Goal: Contribute content: Share content

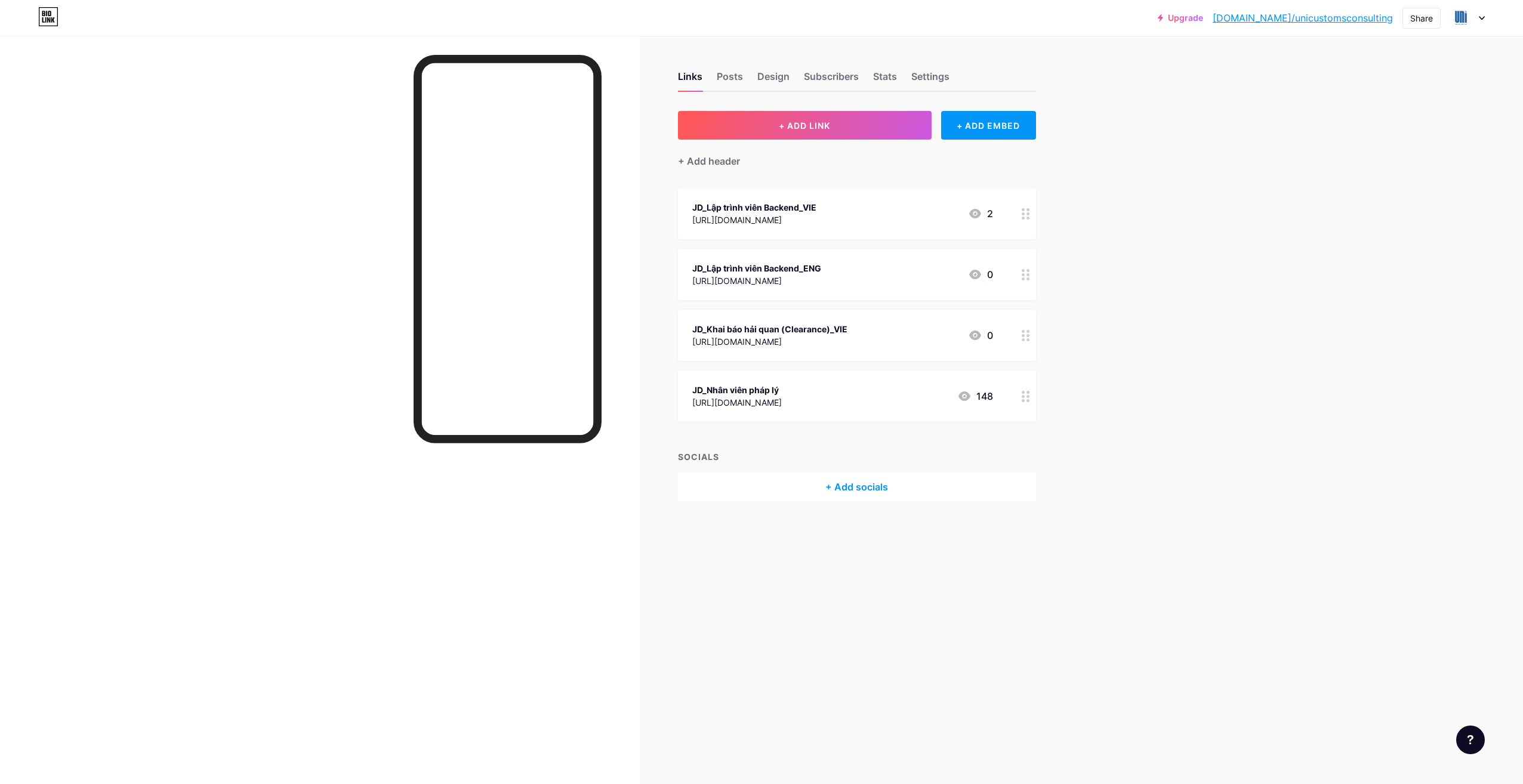
click at [822, 280] on div "[URL][DOMAIN_NAME]" at bounding box center [757, 281] width 129 height 12
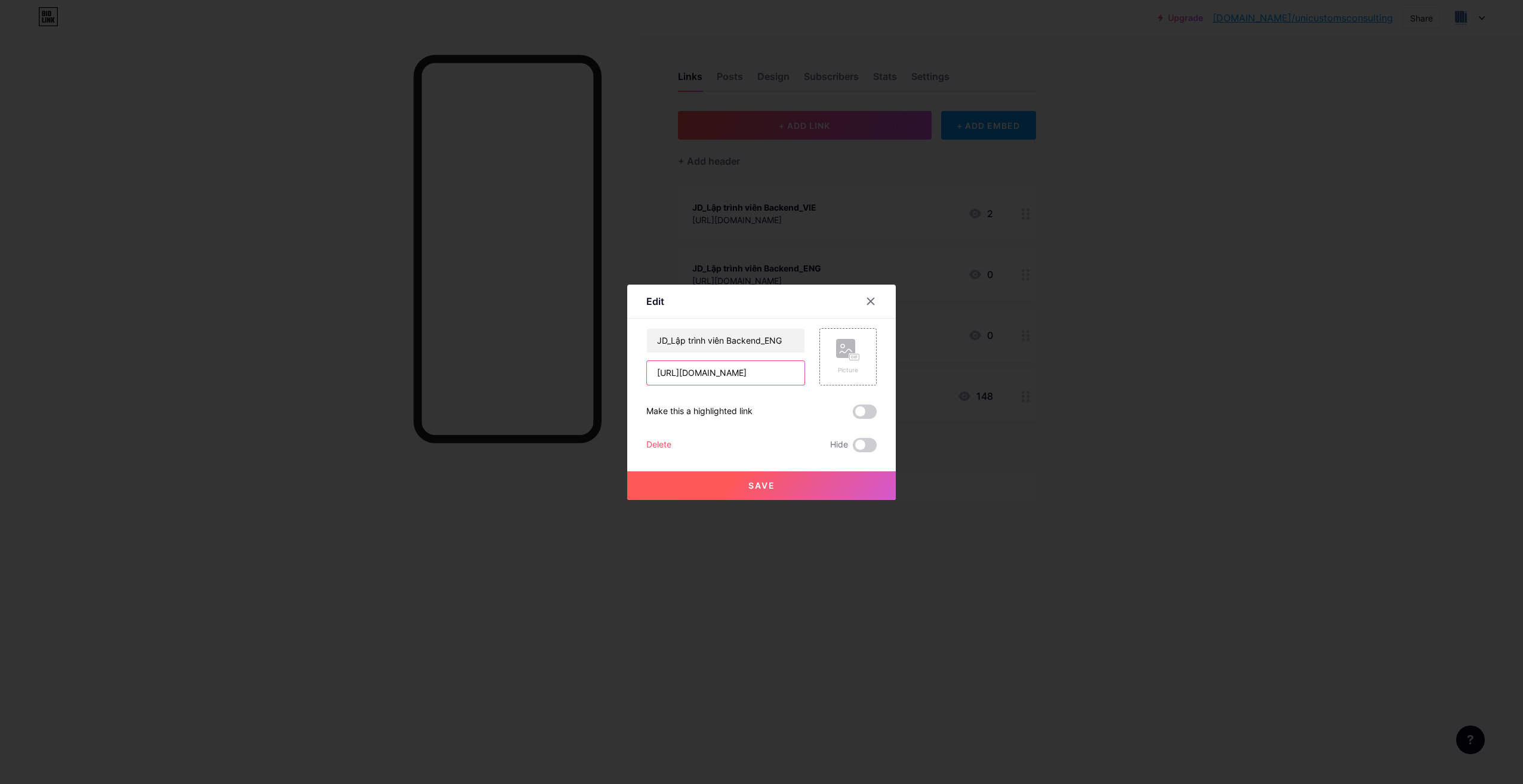
scroll to position [0, 229]
drag, startPoint x: 654, startPoint y: 374, endPoint x: 935, endPoint y: 413, distance: 283.7
click at [935, 413] on div "Edit Content YouTube Play YouTube video without leaving your page. ADD Vimeo Pl…" at bounding box center [761, 392] width 1523 height 784
paste input "[URL][DOMAIN_NAME]"
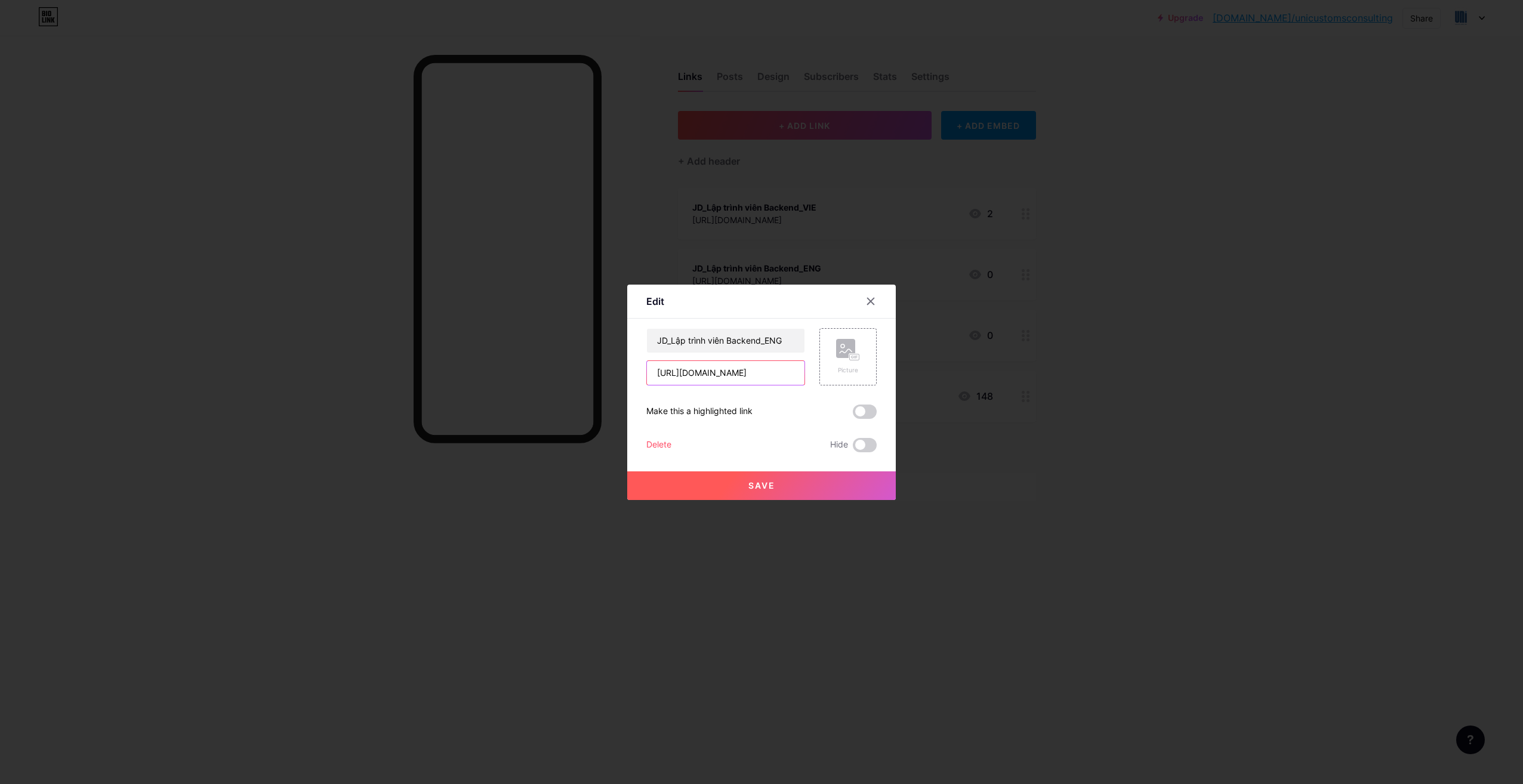
scroll to position [0, 225]
type input "[URL][DOMAIN_NAME]"
click at [817, 482] on button "Save" at bounding box center [762, 485] width 269 height 29
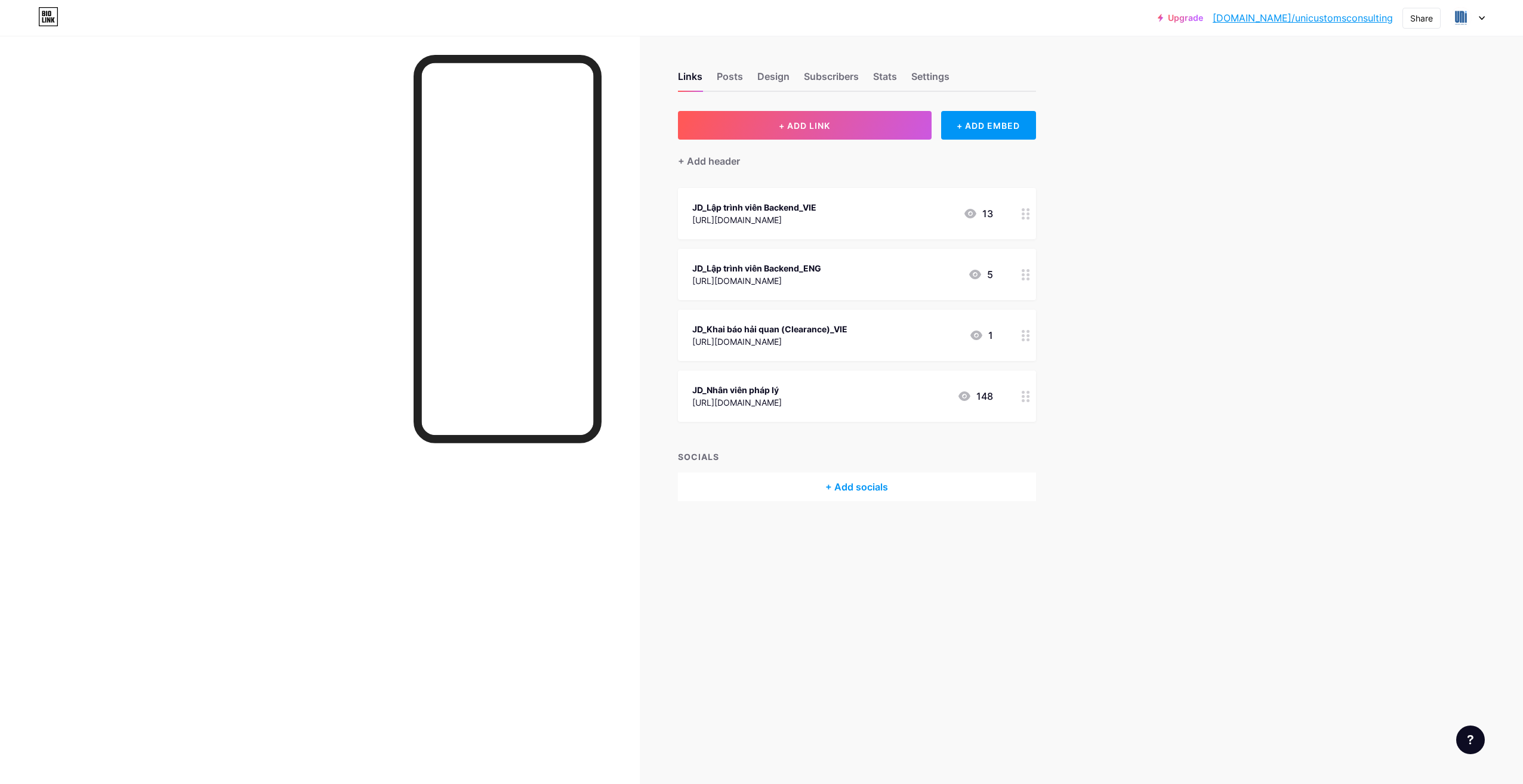
click at [817, 222] on div "[URL][DOMAIN_NAME]" at bounding box center [754, 220] width 124 height 12
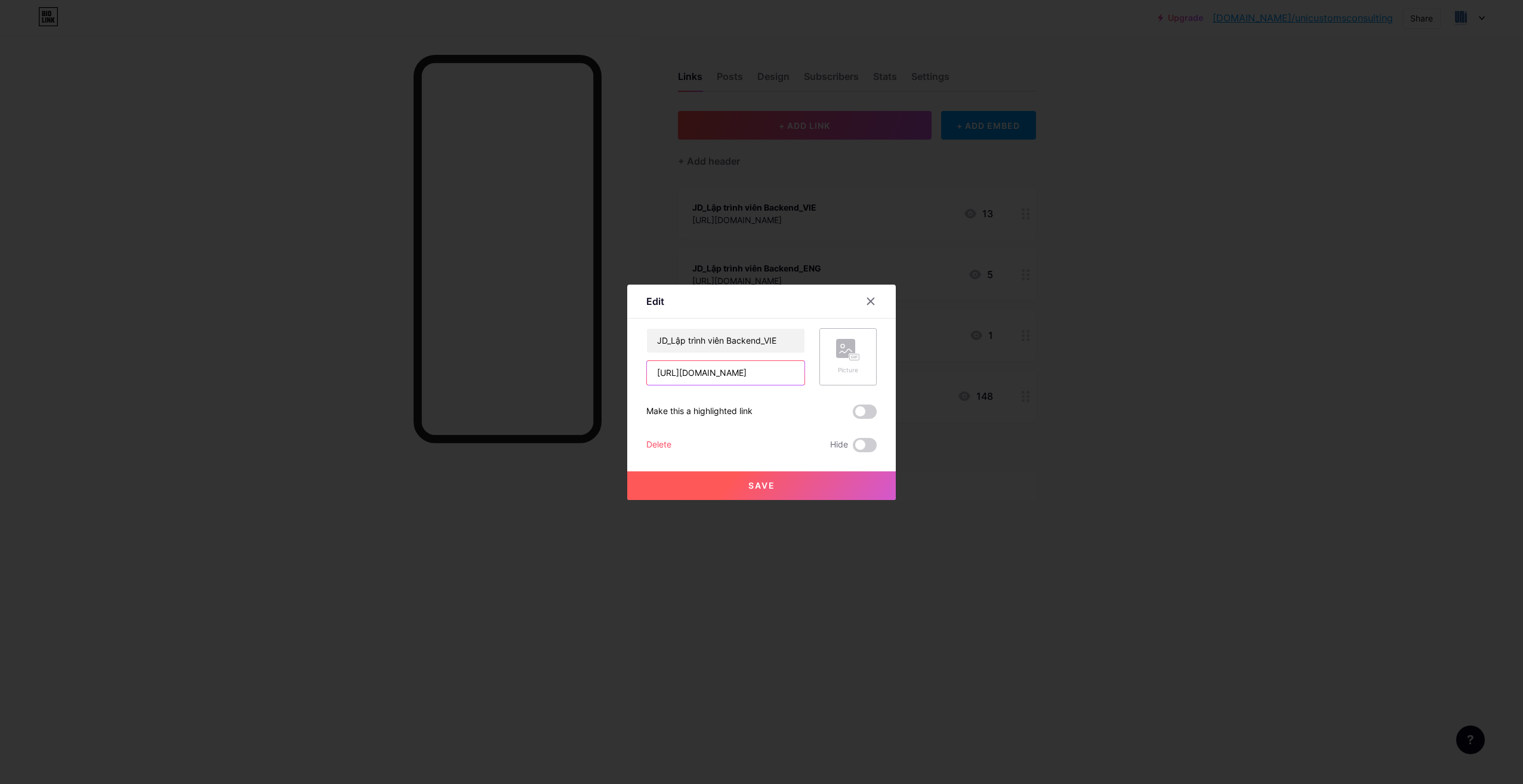
scroll to position [0, 228]
drag, startPoint x: 659, startPoint y: 374, endPoint x: 872, endPoint y: 370, distance: 213.0
click at [872, 370] on div "JD_Lập trình viên Backend_VIE [URL][DOMAIN_NAME] Picture" at bounding box center [762, 357] width 231 height 57
paste input "[URL][DOMAIN_NAME]"
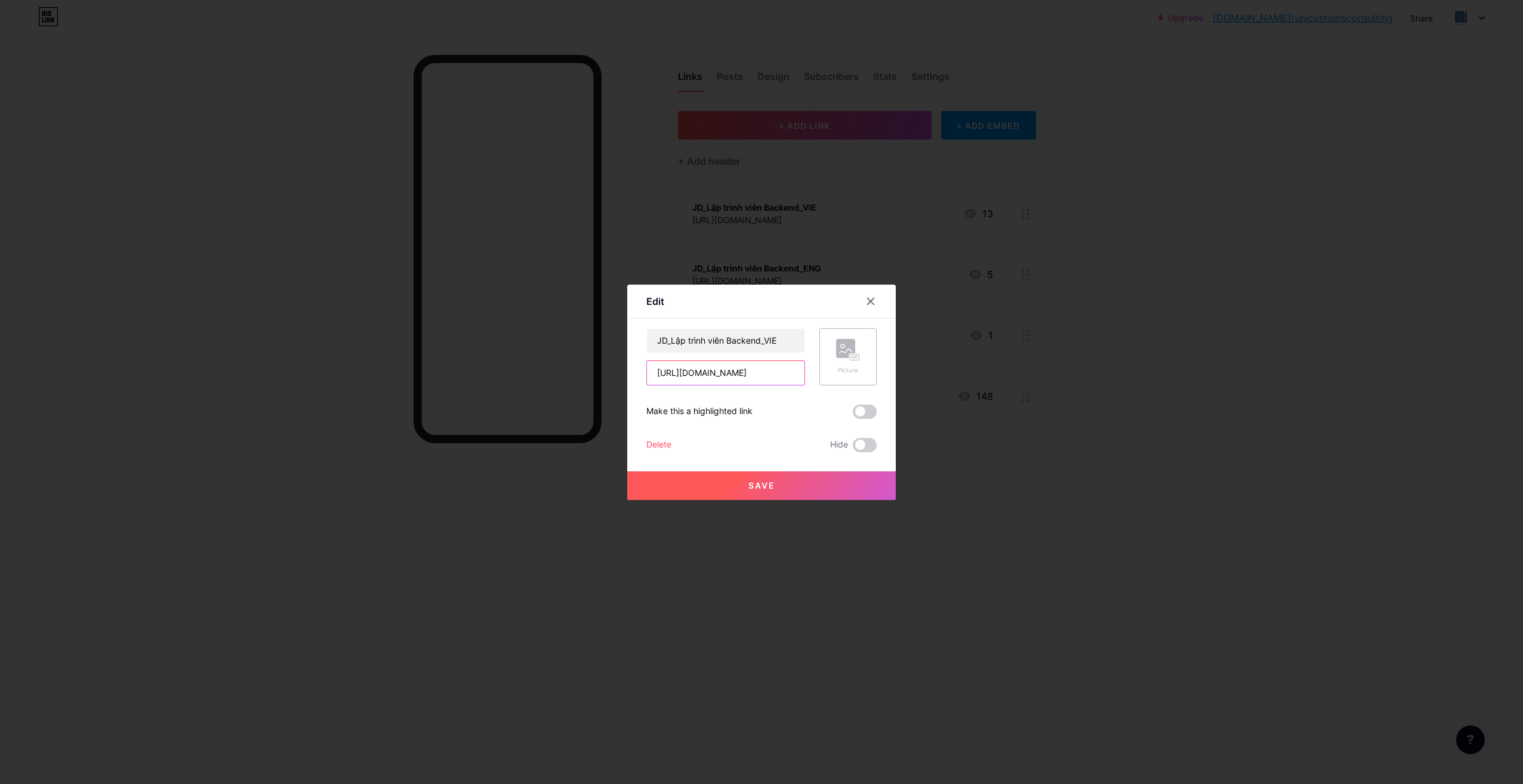
scroll to position [0, 231]
type input "[URL][DOMAIN_NAME]"
click at [808, 487] on button "Save" at bounding box center [762, 485] width 269 height 29
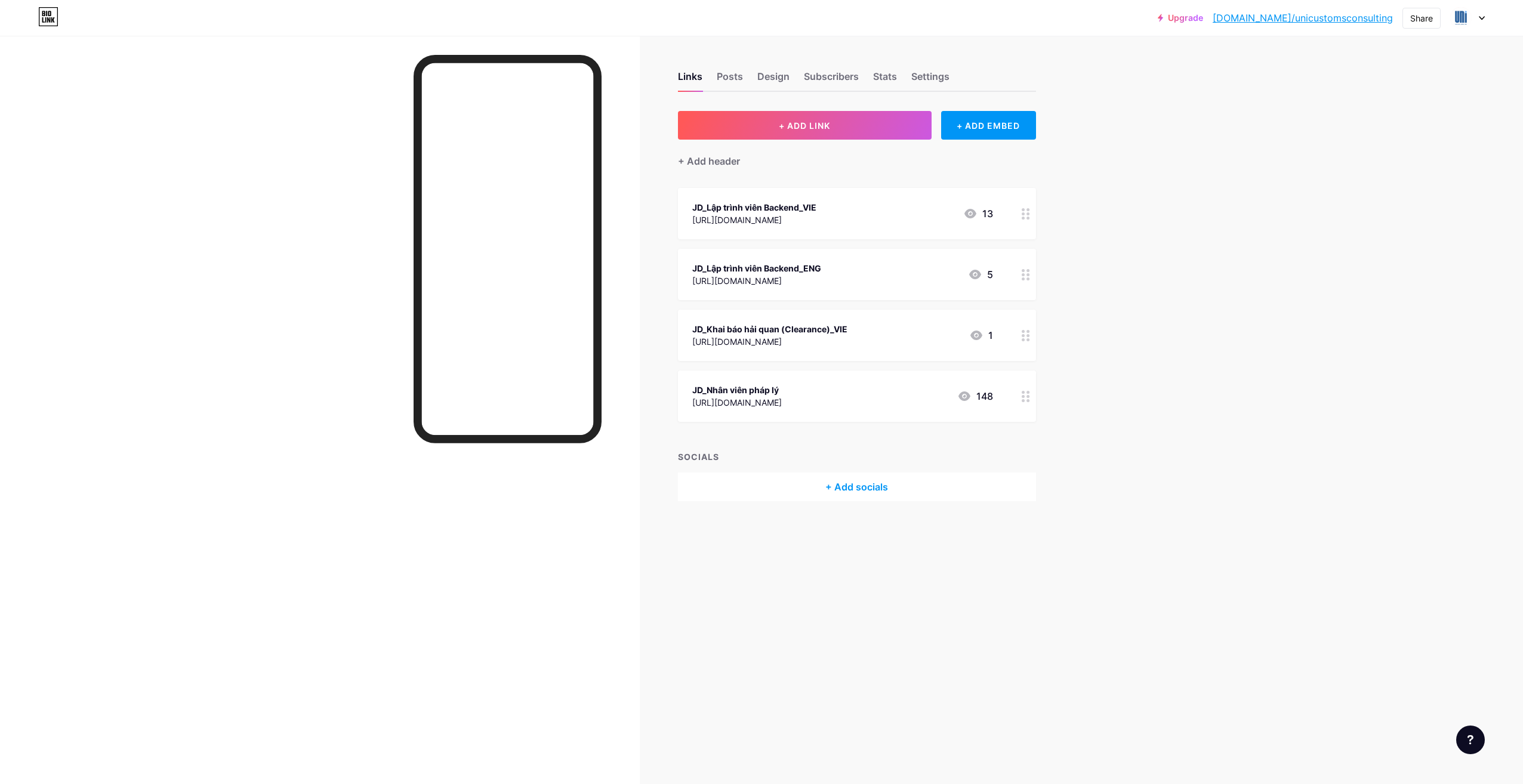
click at [1322, 16] on link "[DOMAIN_NAME]/unicustomsconsulting" at bounding box center [1303, 17] width 180 height 15
